Goal: Information Seeking & Learning: Learn about a topic

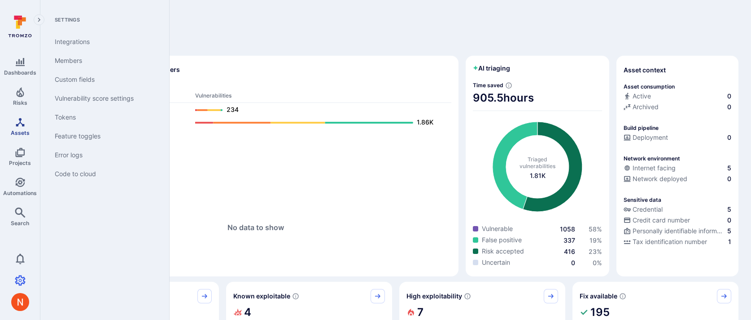
click at [17, 120] on icon "Assets" at bounding box center [20, 122] width 11 height 11
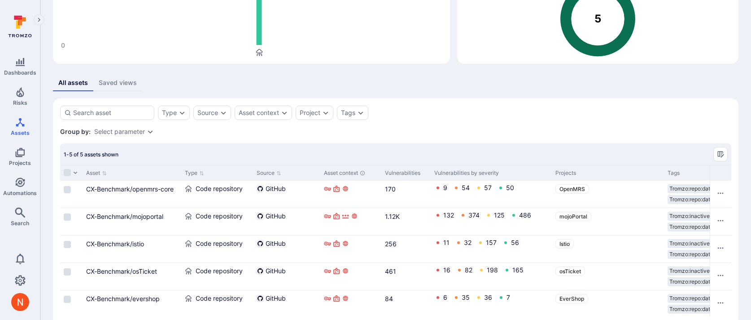
scroll to position [115, 0]
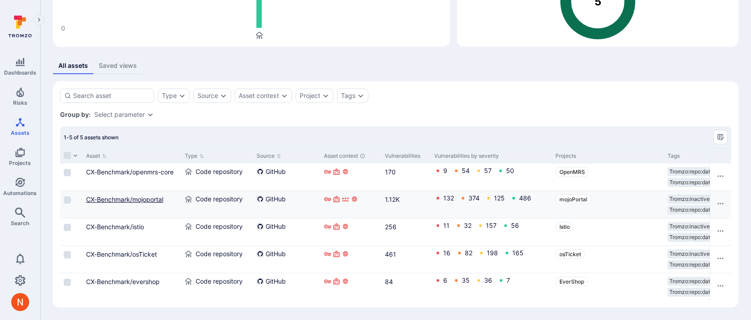
click at [144, 201] on link "CX-Benchmark/mojoportal" at bounding box center [124, 199] width 77 height 8
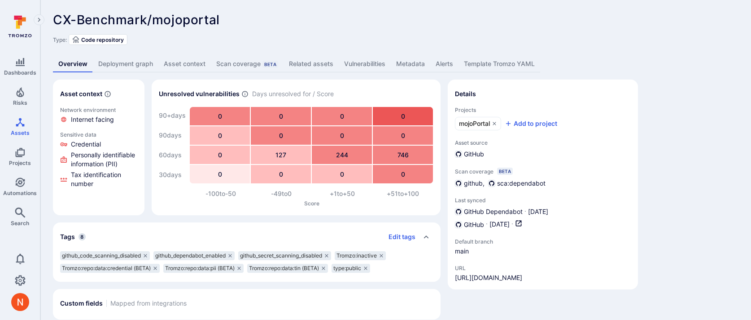
click at [127, 67] on link "Deployment graph" at bounding box center [126, 64] width 66 height 17
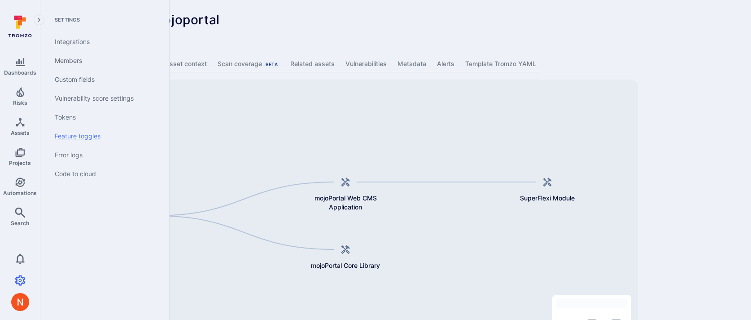
click at [77, 131] on link "Feature toggles" at bounding box center [103, 136] width 111 height 19
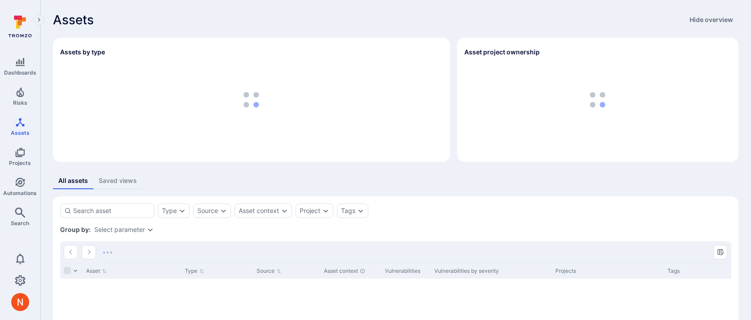
scroll to position [115, 0]
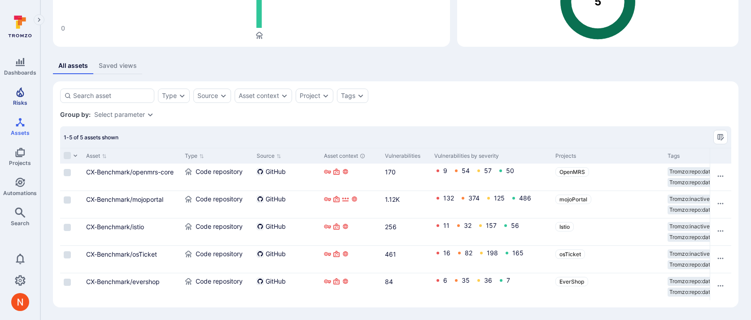
click at [23, 102] on span "Risks" at bounding box center [20, 102] width 14 height 7
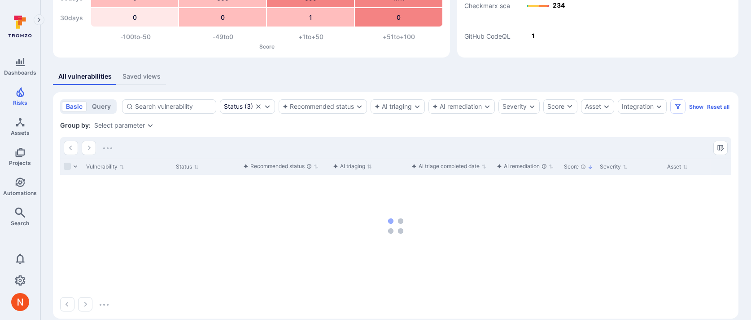
scroll to position [136, 0]
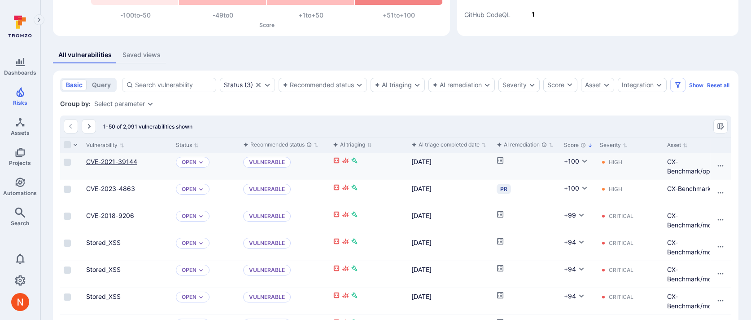
click at [115, 165] on link "CVE-2021-39144" at bounding box center [111, 162] width 51 height 8
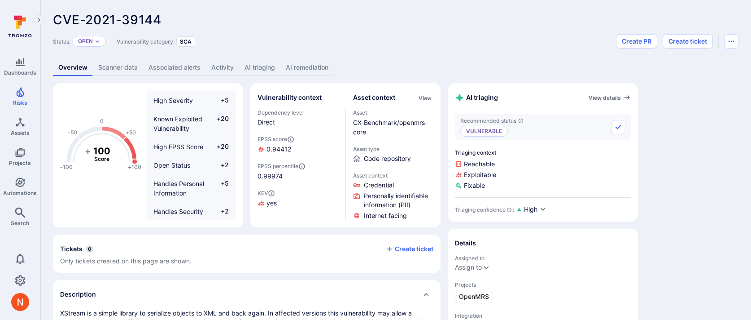
click at [266, 65] on link "AI triaging" at bounding box center [259, 67] width 41 height 17
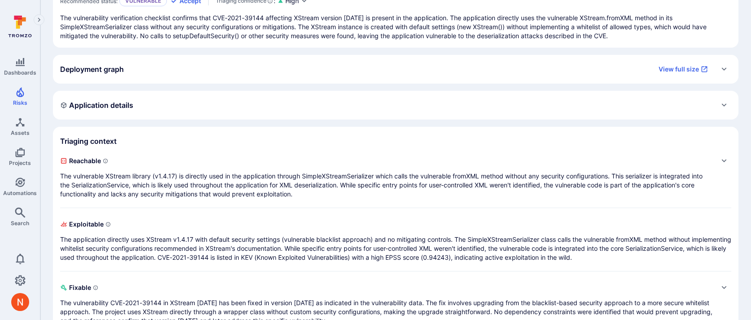
scroll to position [131, 0]
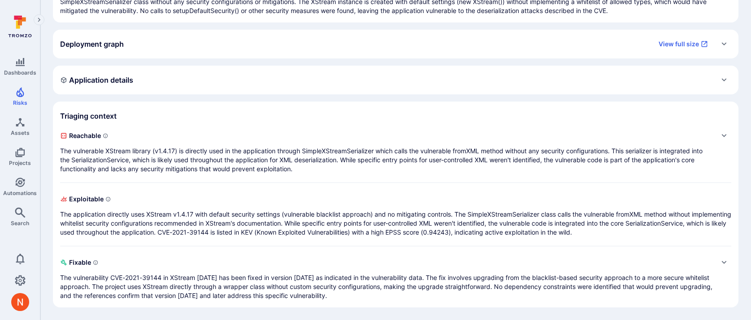
click at [265, 40] on div "Deployment graph View full size" at bounding box center [386, 44] width 653 height 14
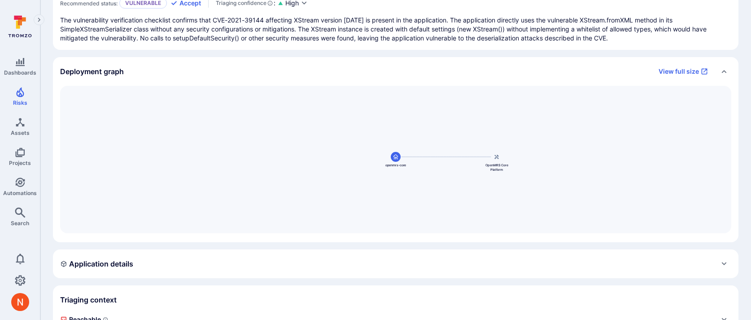
scroll to position [102, 0]
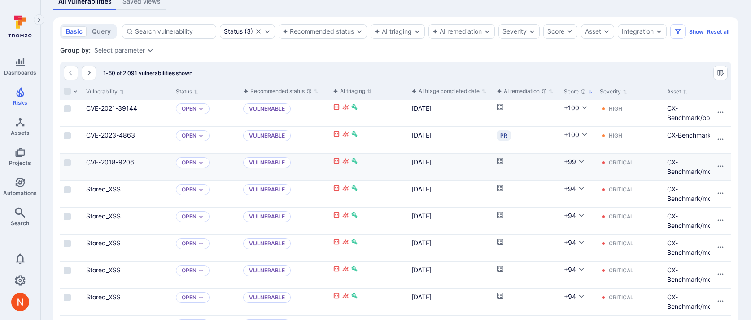
click at [117, 166] on link "CVE-2018-9206" at bounding box center [110, 162] width 48 height 8
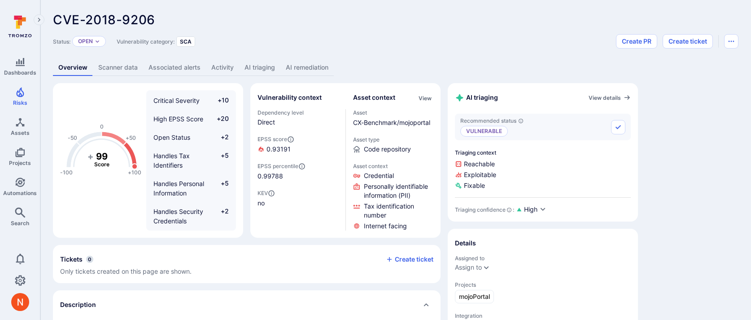
click at [251, 66] on link "AI triaging" at bounding box center [259, 67] width 41 height 17
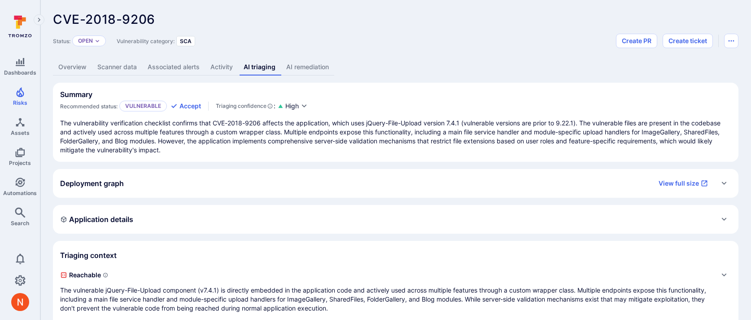
click at [204, 179] on div "Deployment graph View full size" at bounding box center [386, 183] width 653 height 14
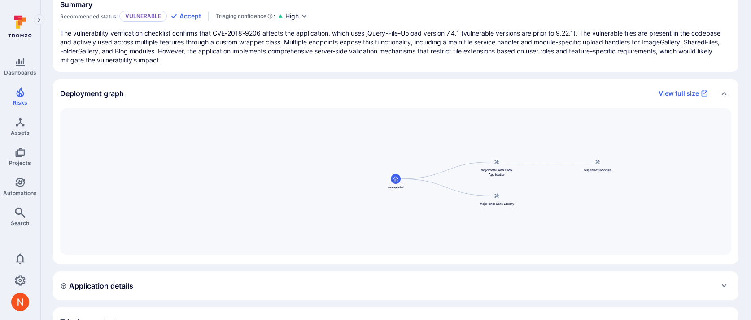
scroll to position [88, 0]
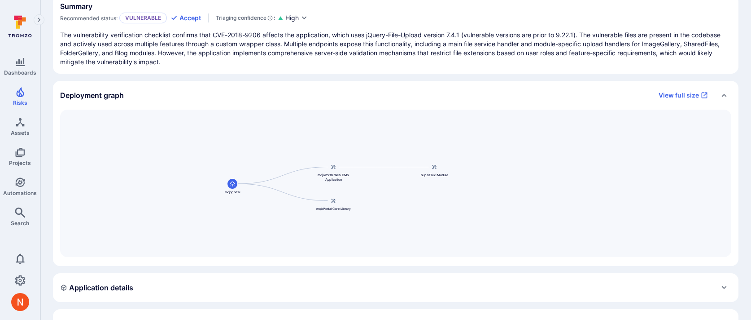
drag, startPoint x: 566, startPoint y: 228, endPoint x: 416, endPoint y: 229, distance: 150.4
click at [416, 229] on div "mojoPortal Web CMS Application mojoportal mojoPortal Core Library SuperFlexi Mo…" at bounding box center [395, 183] width 671 height 147
